Goal: Task Accomplishment & Management: Complete application form

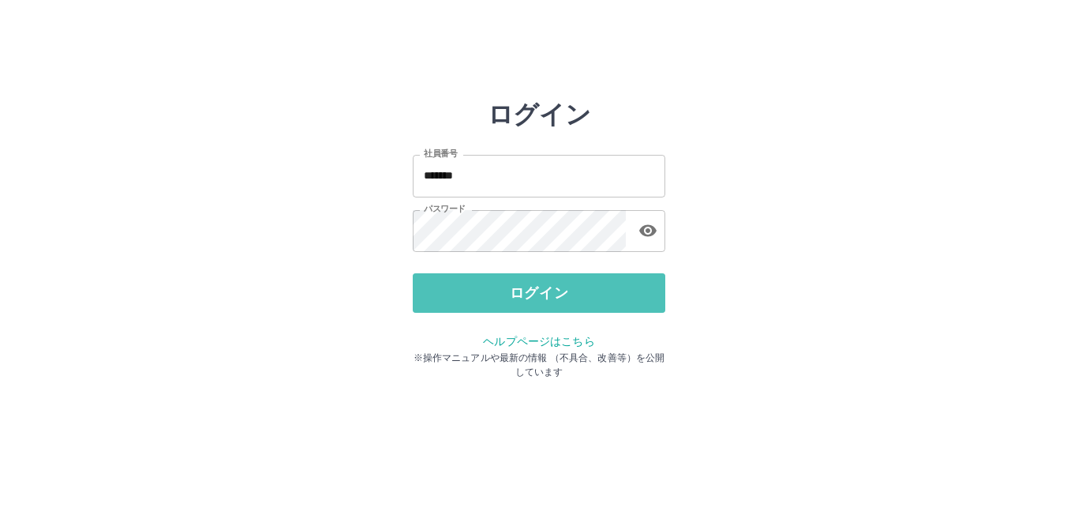
click at [539, 302] on button "ログイン" at bounding box center [539, 292] width 253 height 39
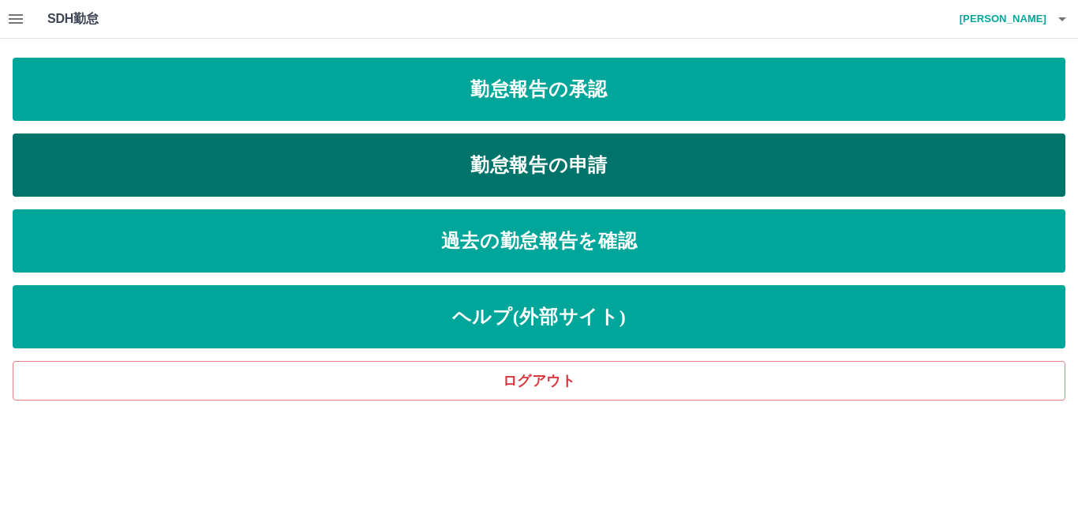
click at [302, 179] on link "勤怠報告の申請" at bounding box center [539, 164] width 1053 height 63
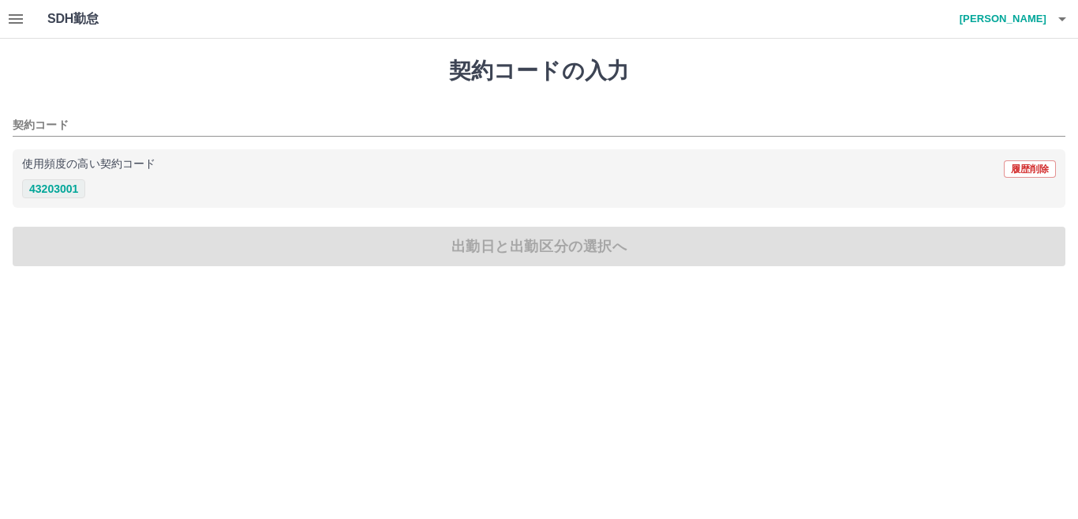
click at [54, 187] on button "43203001" at bounding box center [53, 188] width 63 height 19
type input "********"
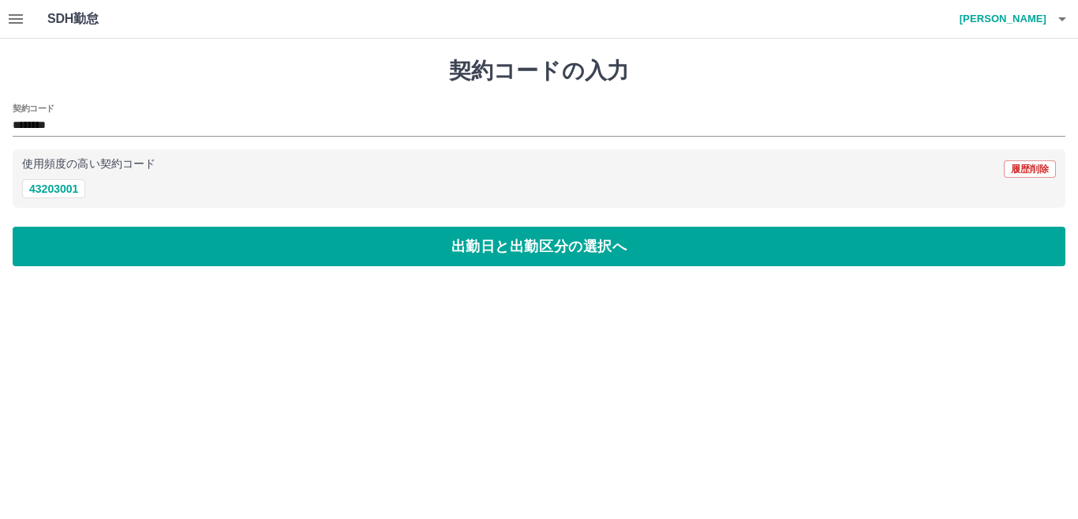
click at [43, 144] on div "契約コード ******** 使用頻度の高い契約コード 履歴削除 43203001" at bounding box center [539, 155] width 1053 height 105
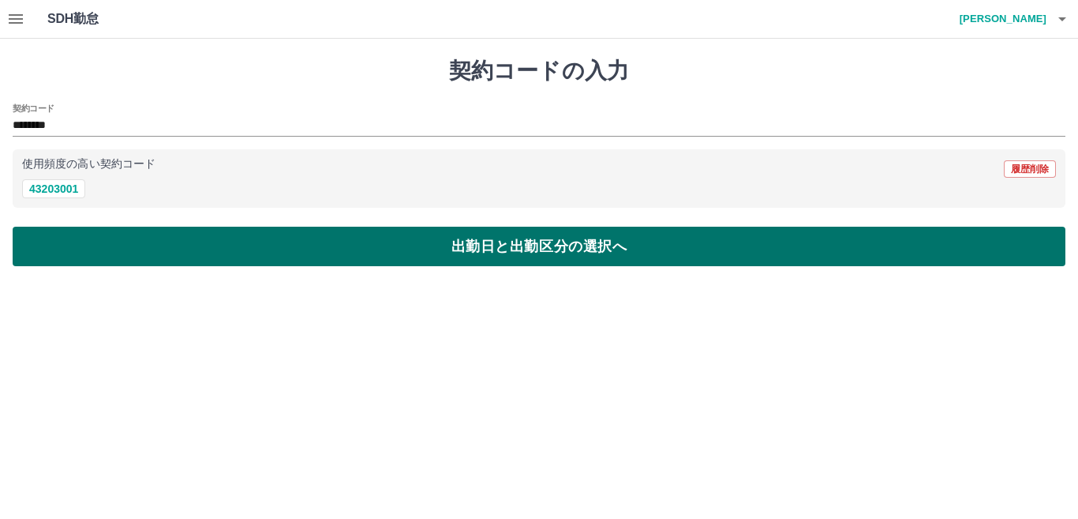
click at [243, 234] on button "出勤日と出勤区分の選択へ" at bounding box center [539, 246] width 1053 height 39
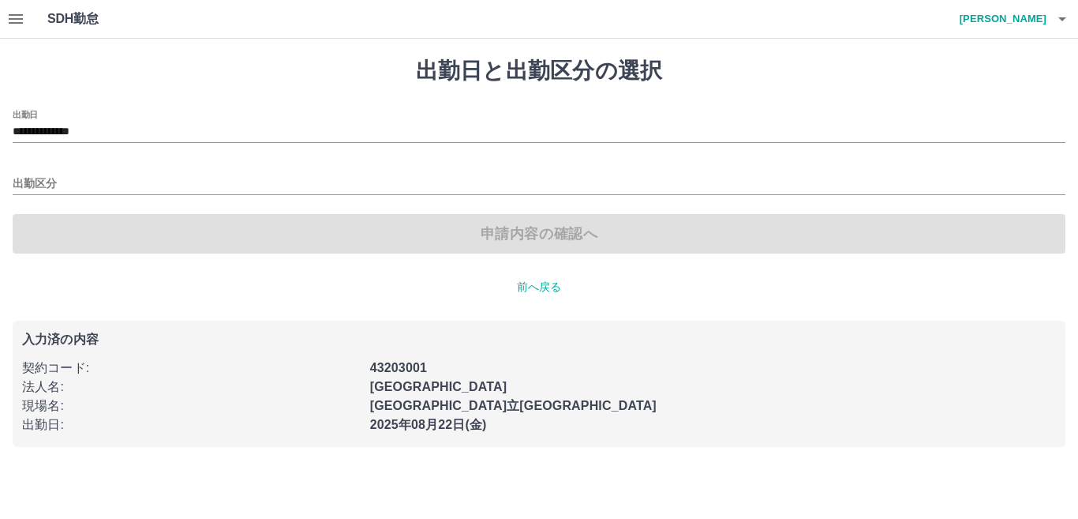
click at [44, 172] on div "出勤区分" at bounding box center [539, 178] width 1053 height 33
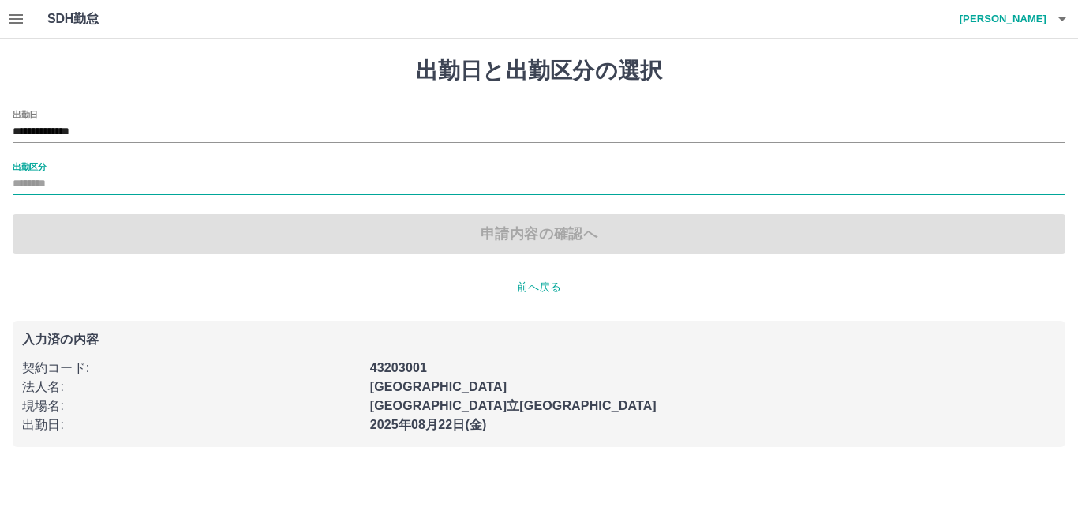
click at [33, 173] on div "出勤区分" at bounding box center [539, 178] width 1053 height 33
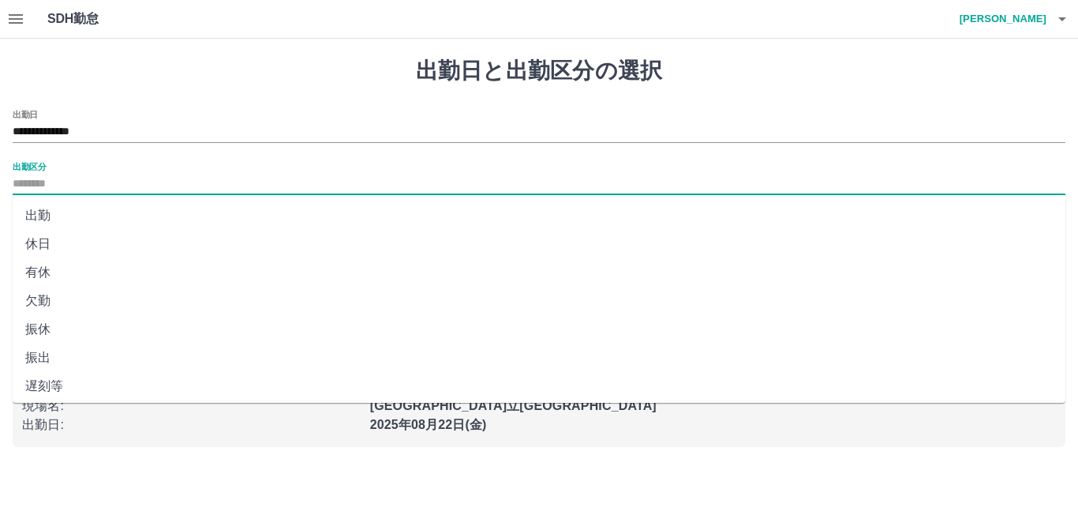
click at [38, 182] on input "出勤区分" at bounding box center [539, 184] width 1053 height 20
click at [39, 214] on li "出勤" at bounding box center [539, 215] width 1053 height 28
type input "**"
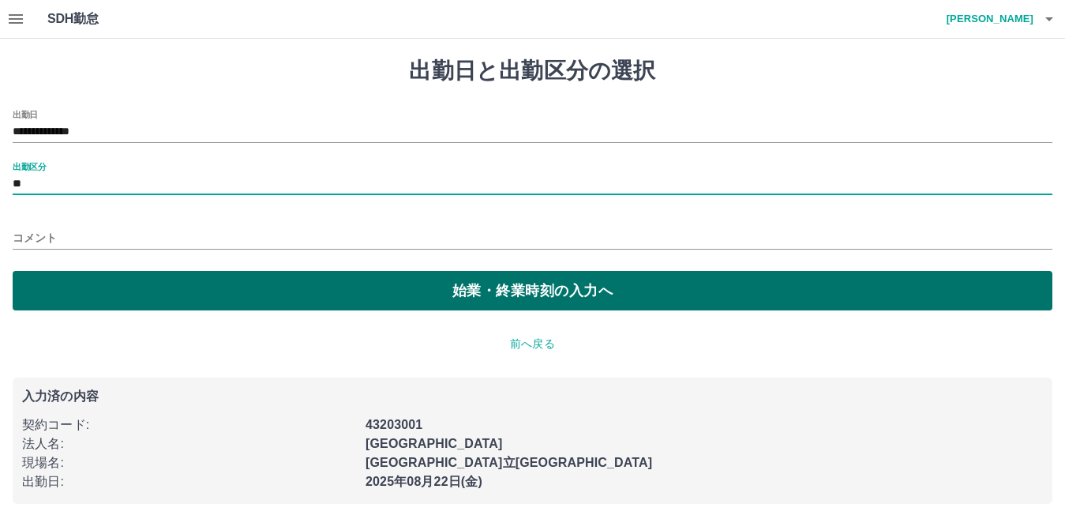
click at [257, 302] on button "始業・終業時刻の入力へ" at bounding box center [533, 290] width 1040 height 39
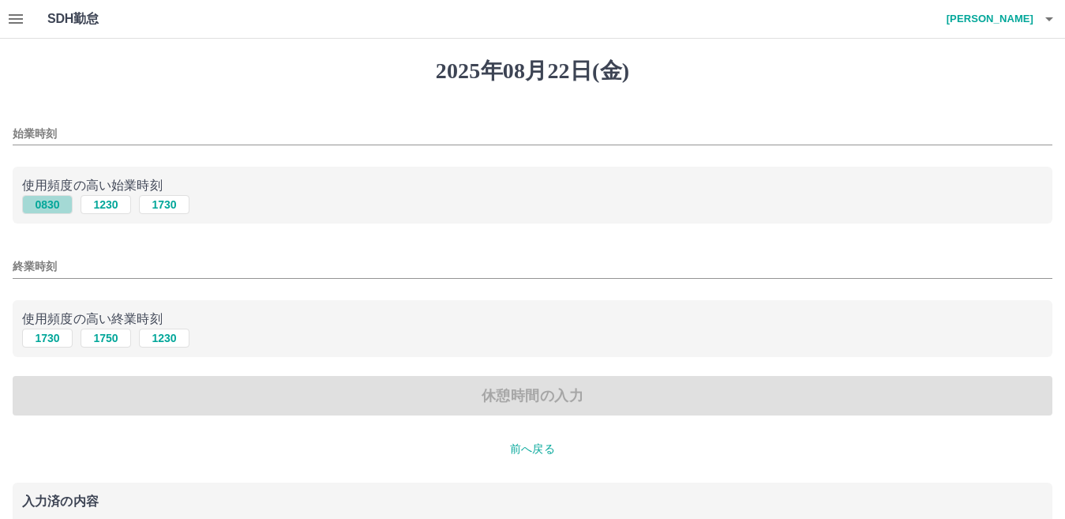
click at [36, 205] on button "0830" at bounding box center [47, 204] width 51 height 19
type input "****"
click at [65, 264] on input "終業時刻" at bounding box center [533, 266] width 1040 height 23
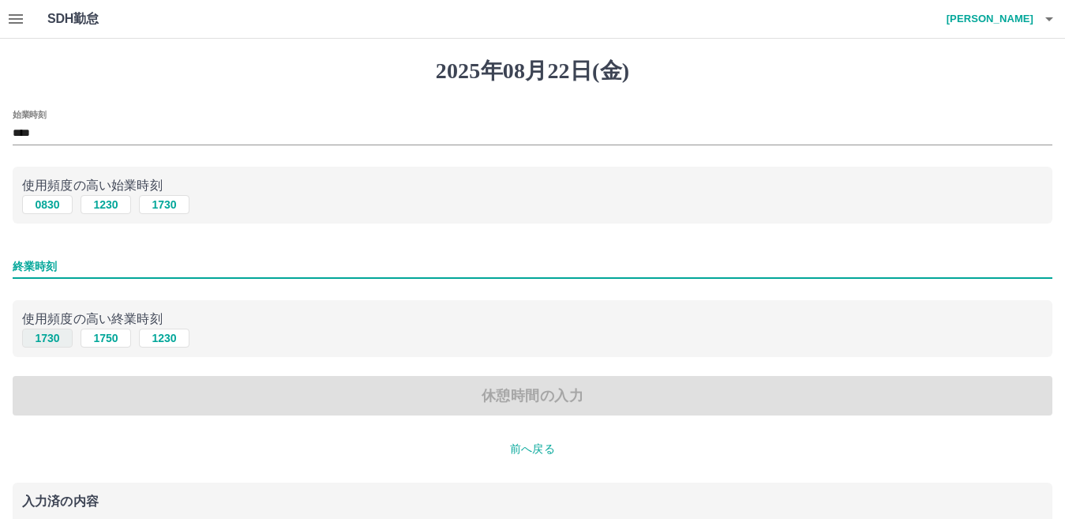
click at [43, 337] on button "1730" at bounding box center [47, 337] width 51 height 19
type input "****"
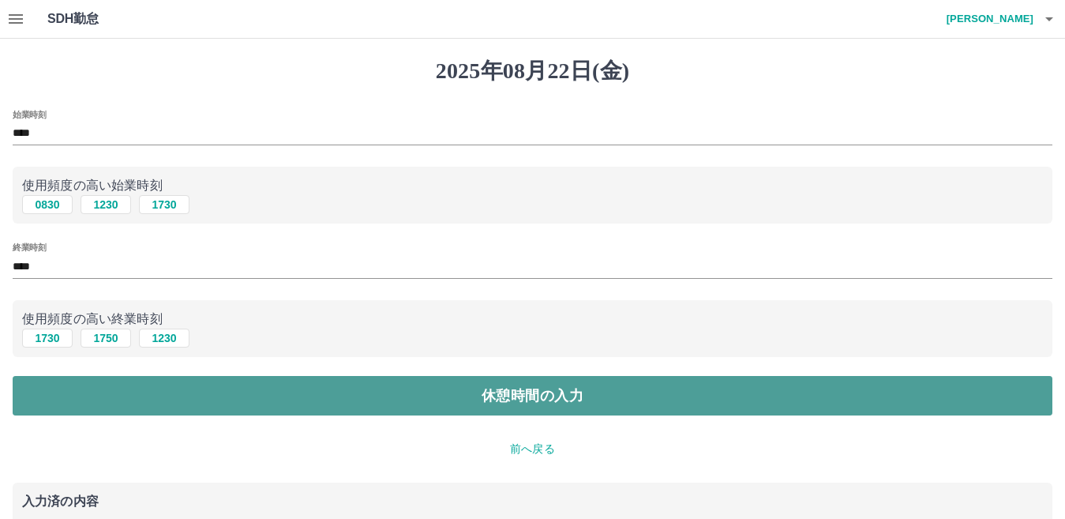
click at [419, 404] on button "休憩時間の入力" at bounding box center [533, 395] width 1040 height 39
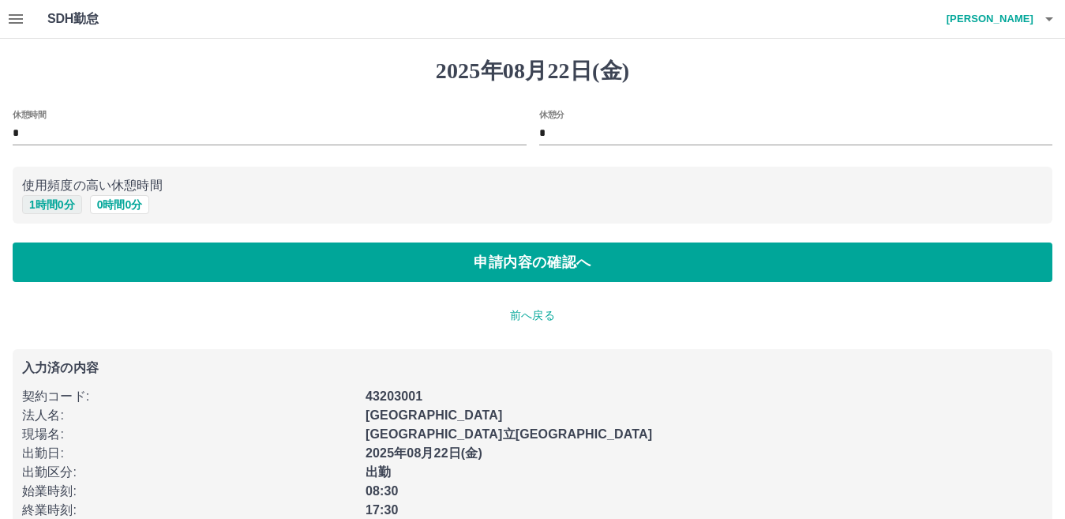
click at [44, 203] on button "1 時間 0 分" at bounding box center [52, 204] width 60 height 19
type input "*"
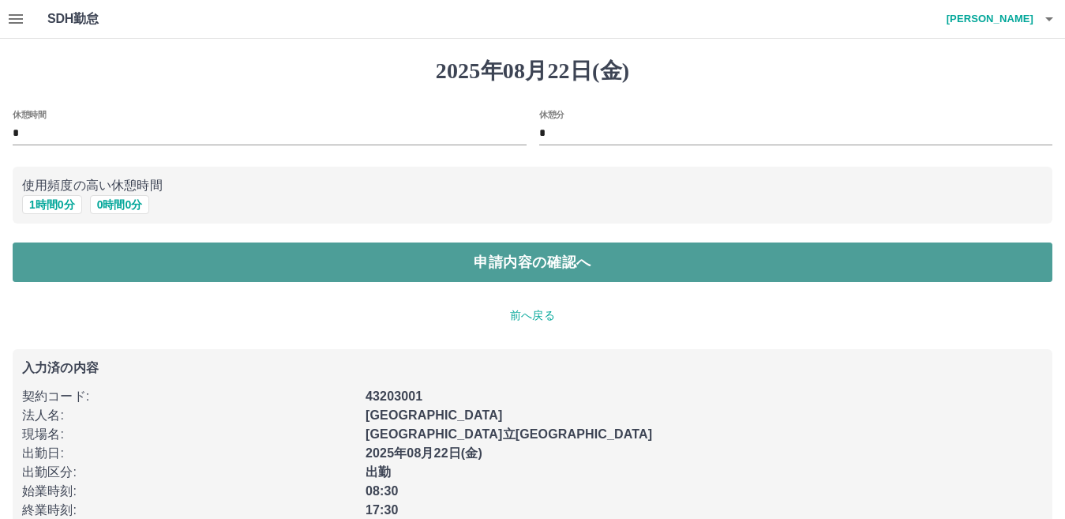
click at [309, 270] on button "申請内容の確認へ" at bounding box center [533, 261] width 1040 height 39
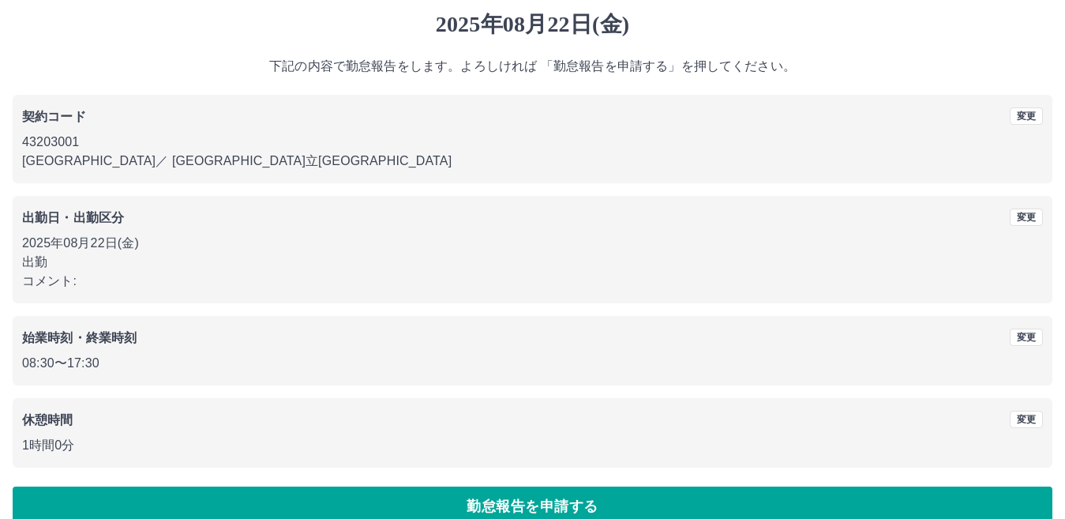
scroll to position [73, 0]
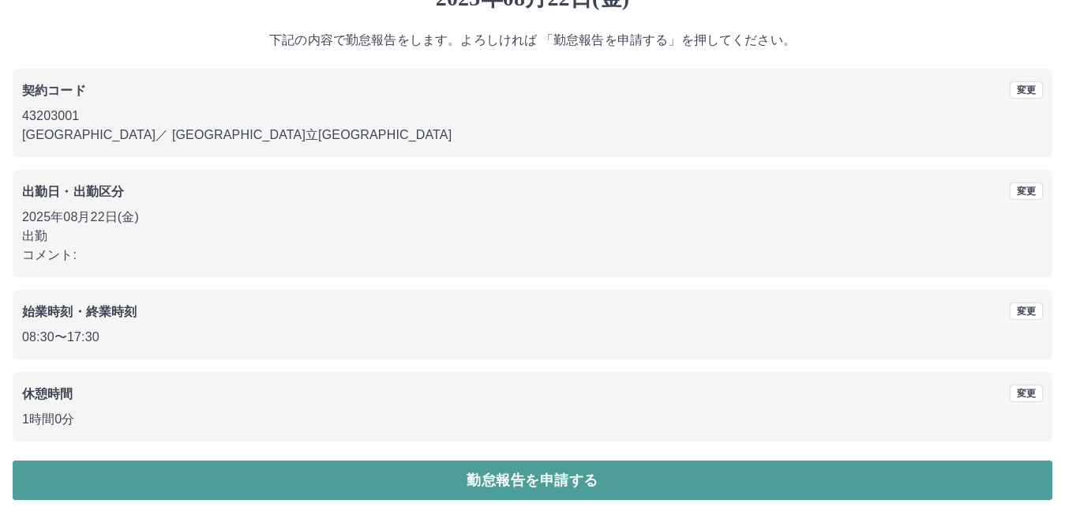
click at [501, 470] on button "勤怠報告を申請する" at bounding box center [533, 479] width 1040 height 39
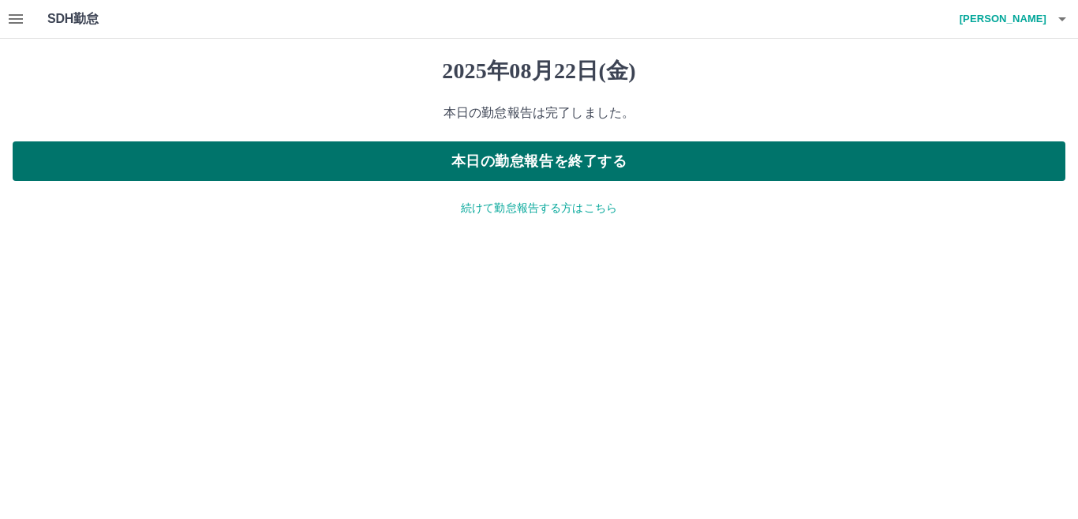
click at [557, 165] on button "本日の勤怠報告を終了する" at bounding box center [539, 160] width 1053 height 39
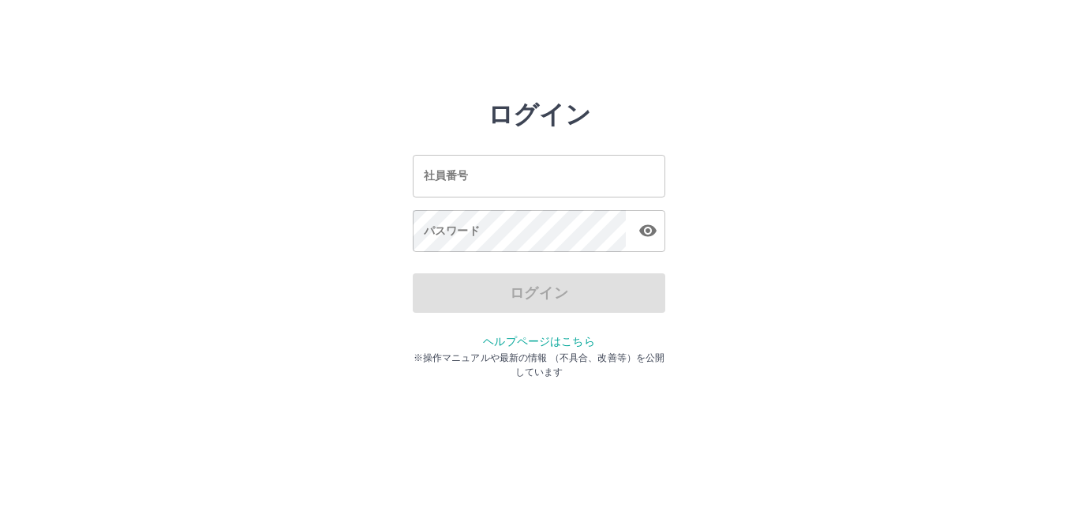
click at [480, 174] on input "社員番号" at bounding box center [539, 176] width 253 height 42
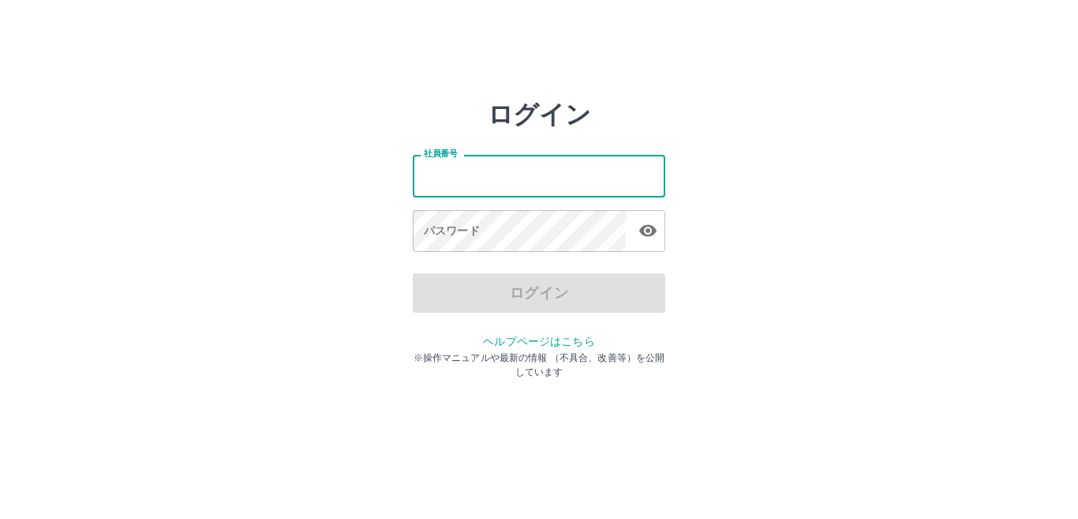
type input "*******"
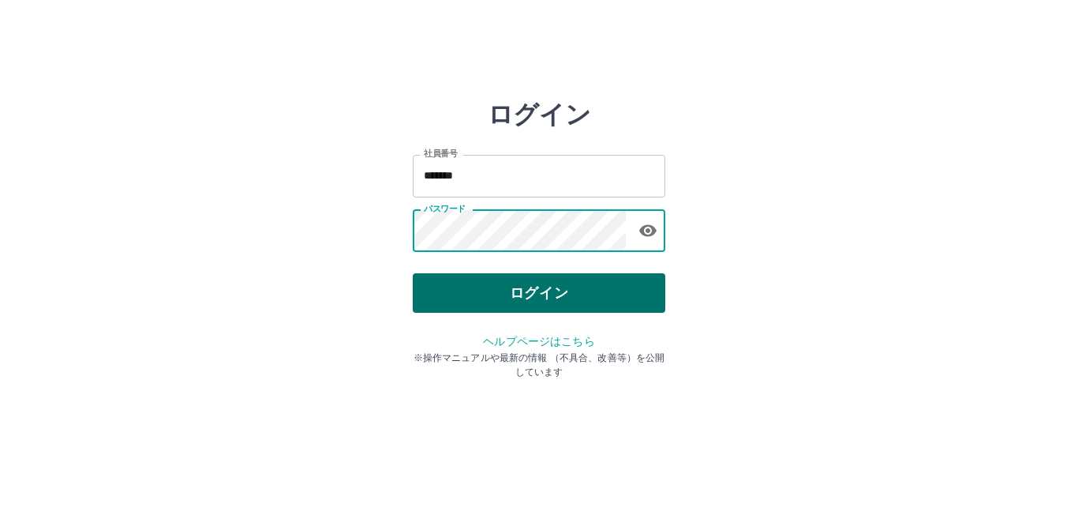
click at [517, 294] on button "ログイン" at bounding box center [539, 292] width 253 height 39
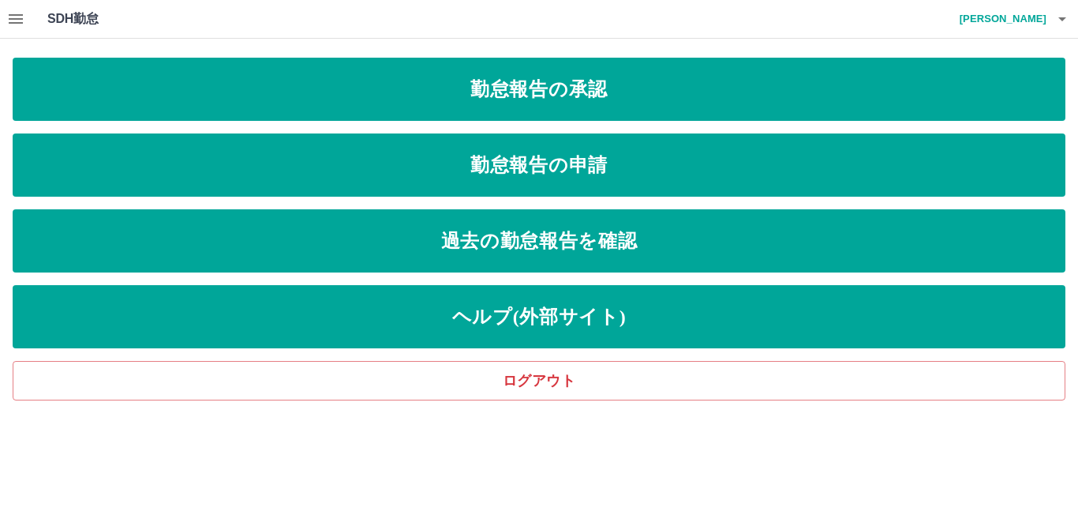
click at [13, 20] on icon "button" at bounding box center [16, 18] width 14 height 9
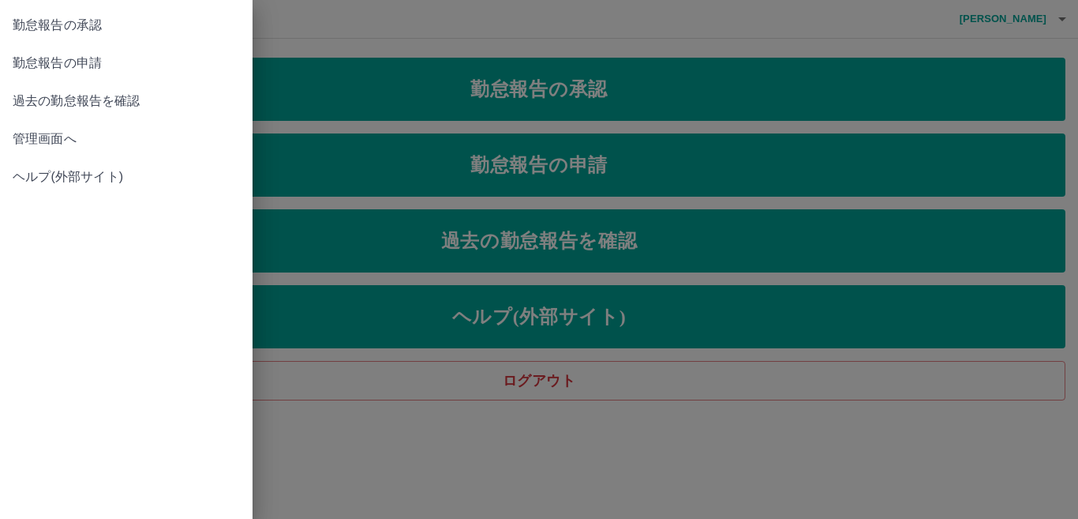
click at [69, 141] on span "管理画面へ" at bounding box center [126, 138] width 227 height 19
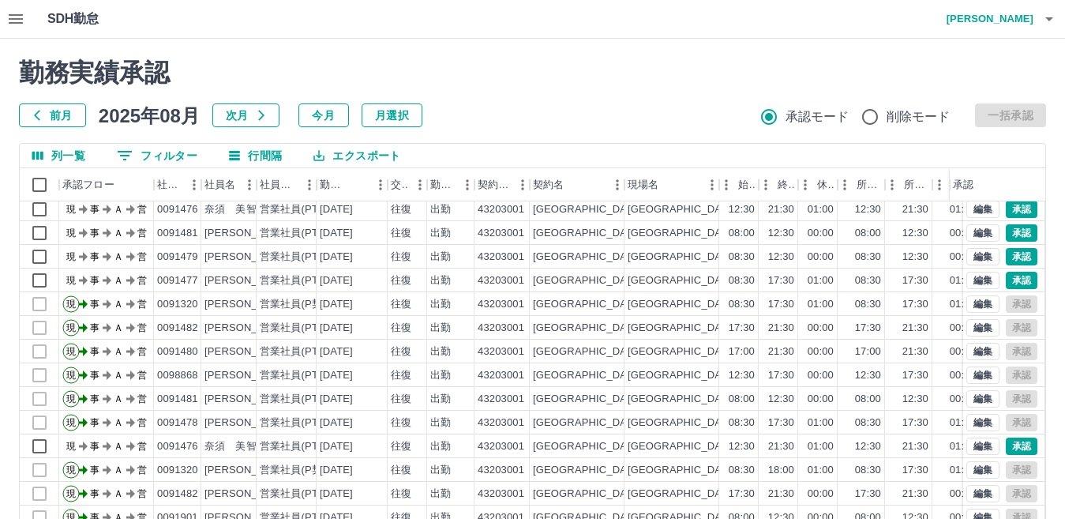
scroll to position [82, 0]
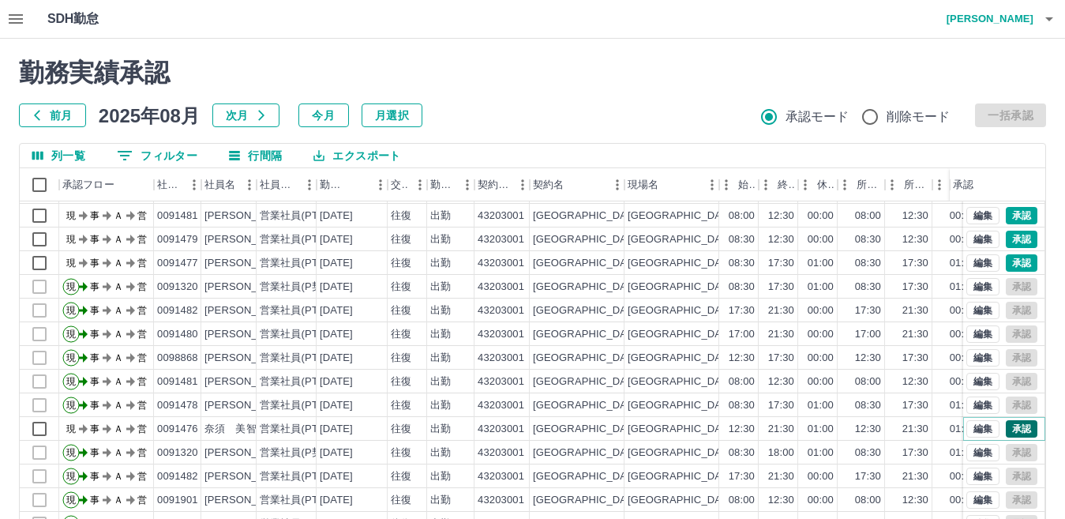
click at [1007, 420] on button "承認" at bounding box center [1022, 428] width 32 height 17
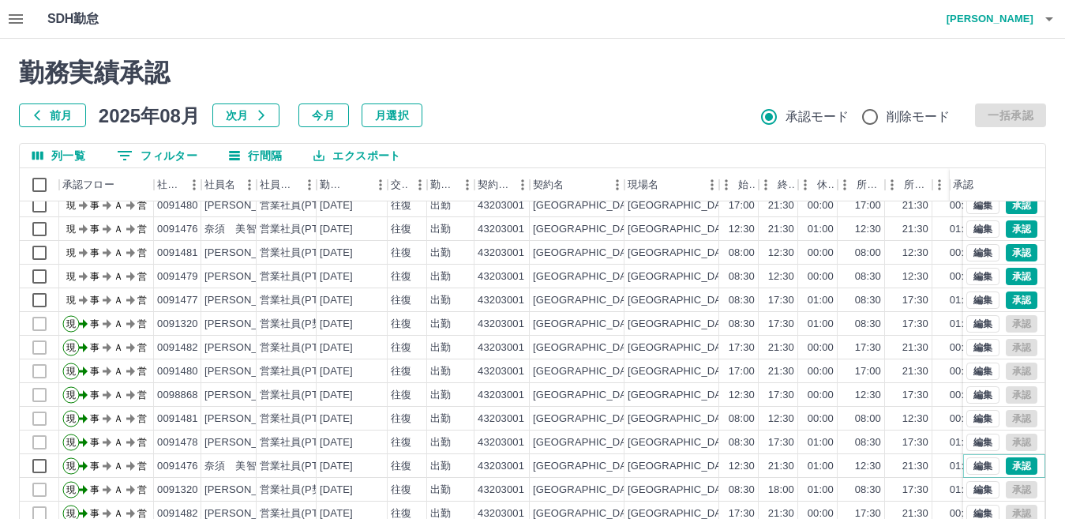
scroll to position [0, 0]
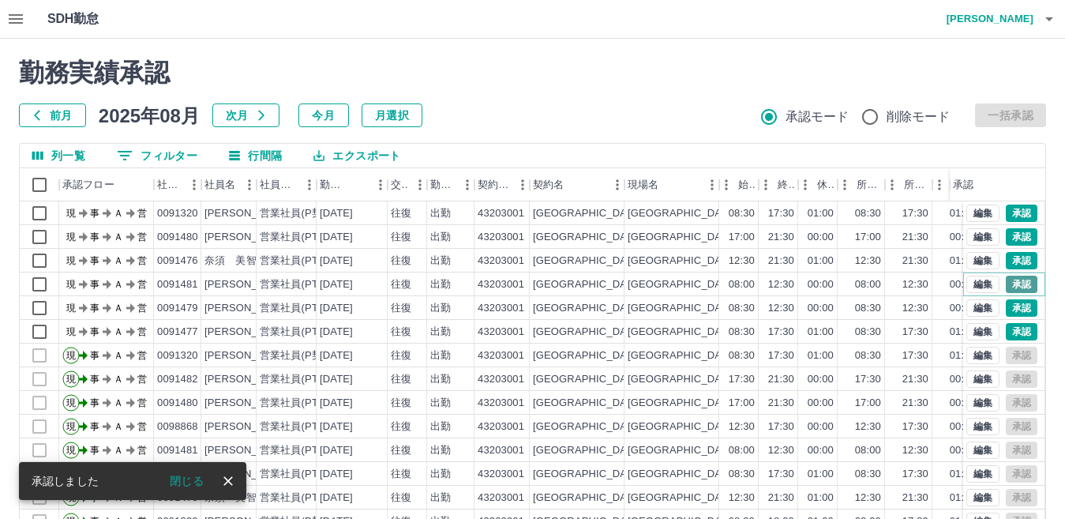
click at [1006, 279] on button "承認" at bounding box center [1022, 284] width 32 height 17
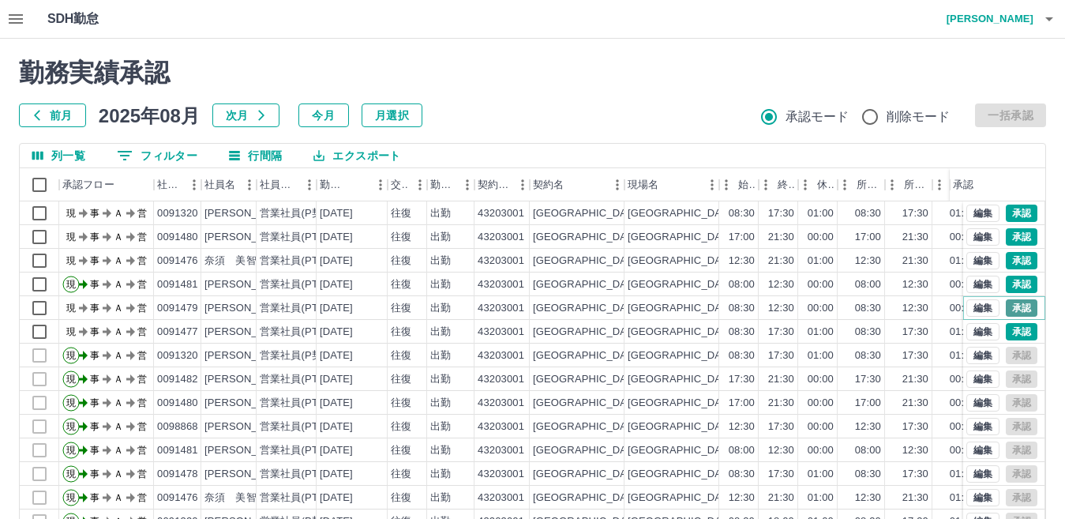
click at [1007, 306] on button "承認" at bounding box center [1022, 307] width 32 height 17
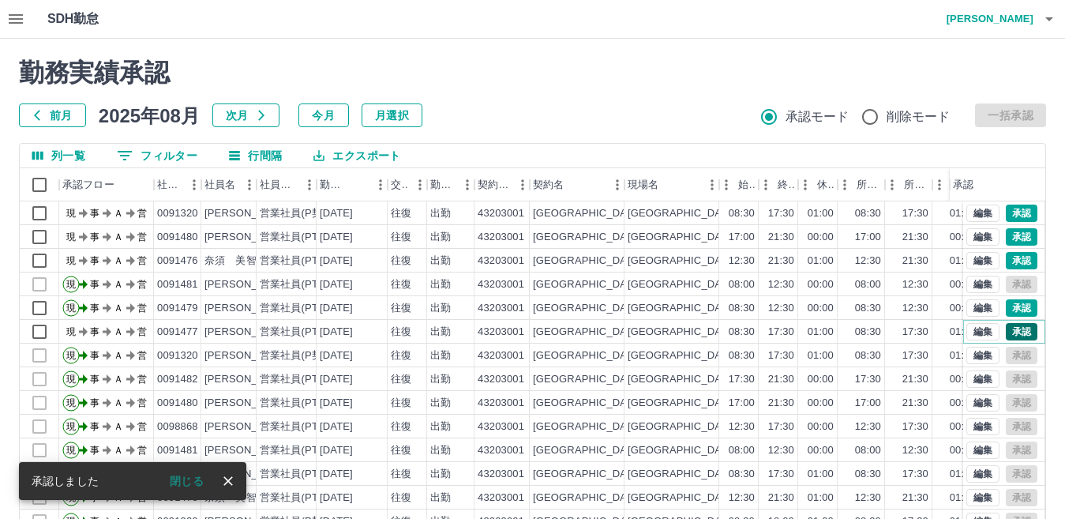
click at [1012, 326] on button "承認" at bounding box center [1022, 331] width 32 height 17
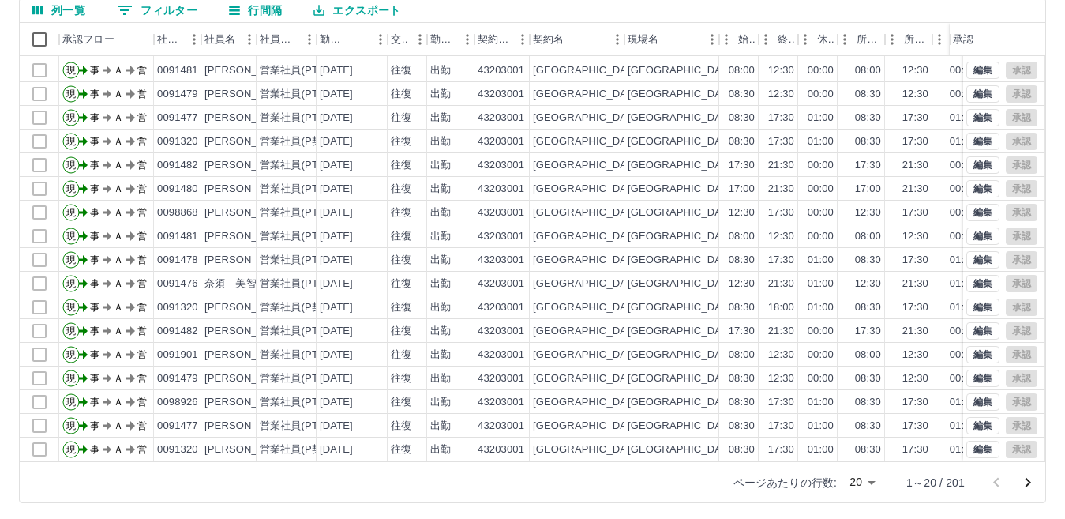
scroll to position [148, 0]
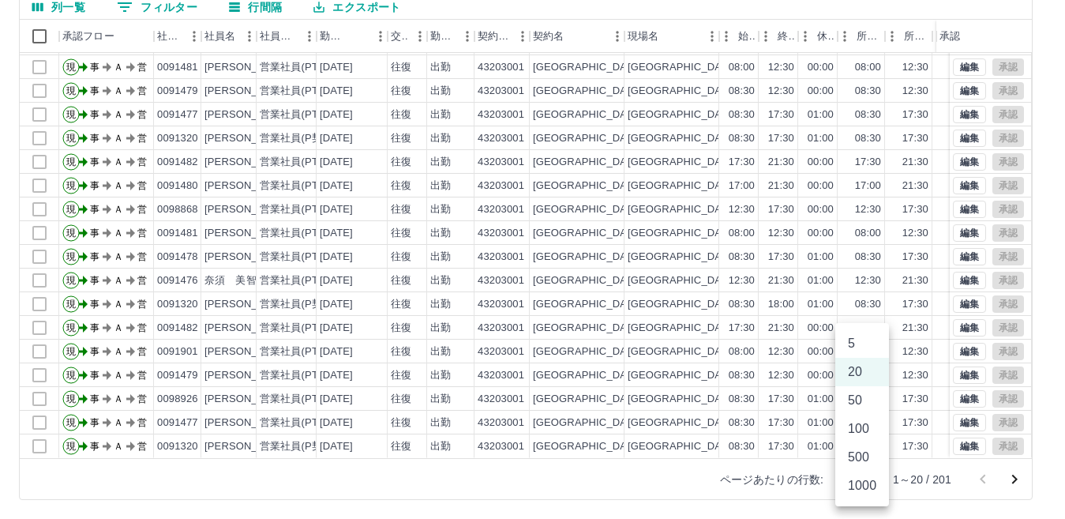
click at [857, 480] on body "SDH勤怠 [PERSON_NAME] 勤務実績承認 前月 [DATE] 次月 今月 月選択 承認モード 削除モード 一括承認 列一覧 0 フィルター 行間隔…" at bounding box center [532, 185] width 1065 height 667
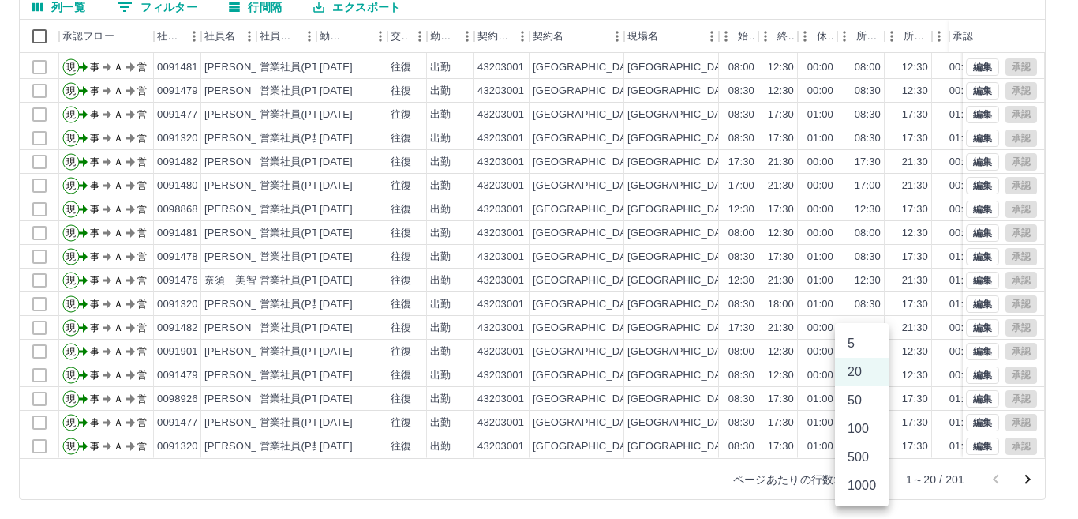
click at [859, 462] on li "500" at bounding box center [862, 457] width 54 height 28
type input "***"
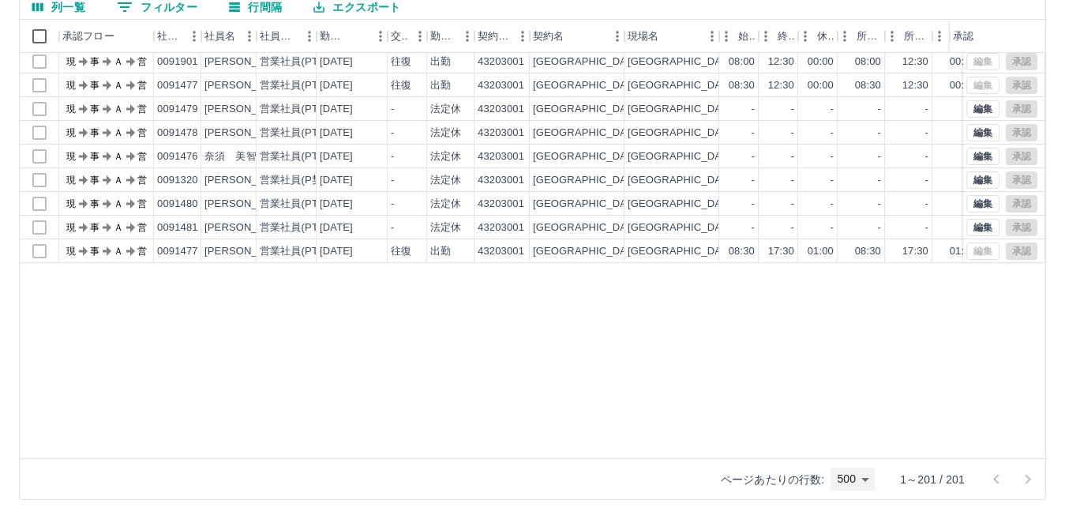
scroll to position [1831, 0]
